Goal: Task Accomplishment & Management: Use online tool/utility

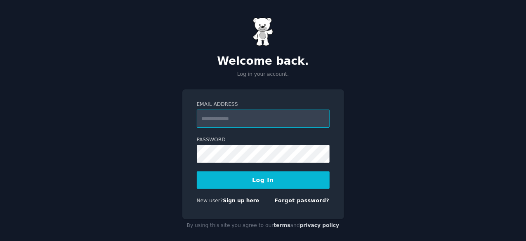
click at [241, 118] on input "Email Address" at bounding box center [263, 119] width 133 height 18
paste input "**********"
type input "**********"
click at [275, 182] on button "Log In" at bounding box center [263, 180] width 133 height 17
